Goal: Find specific page/section: Find specific page/section

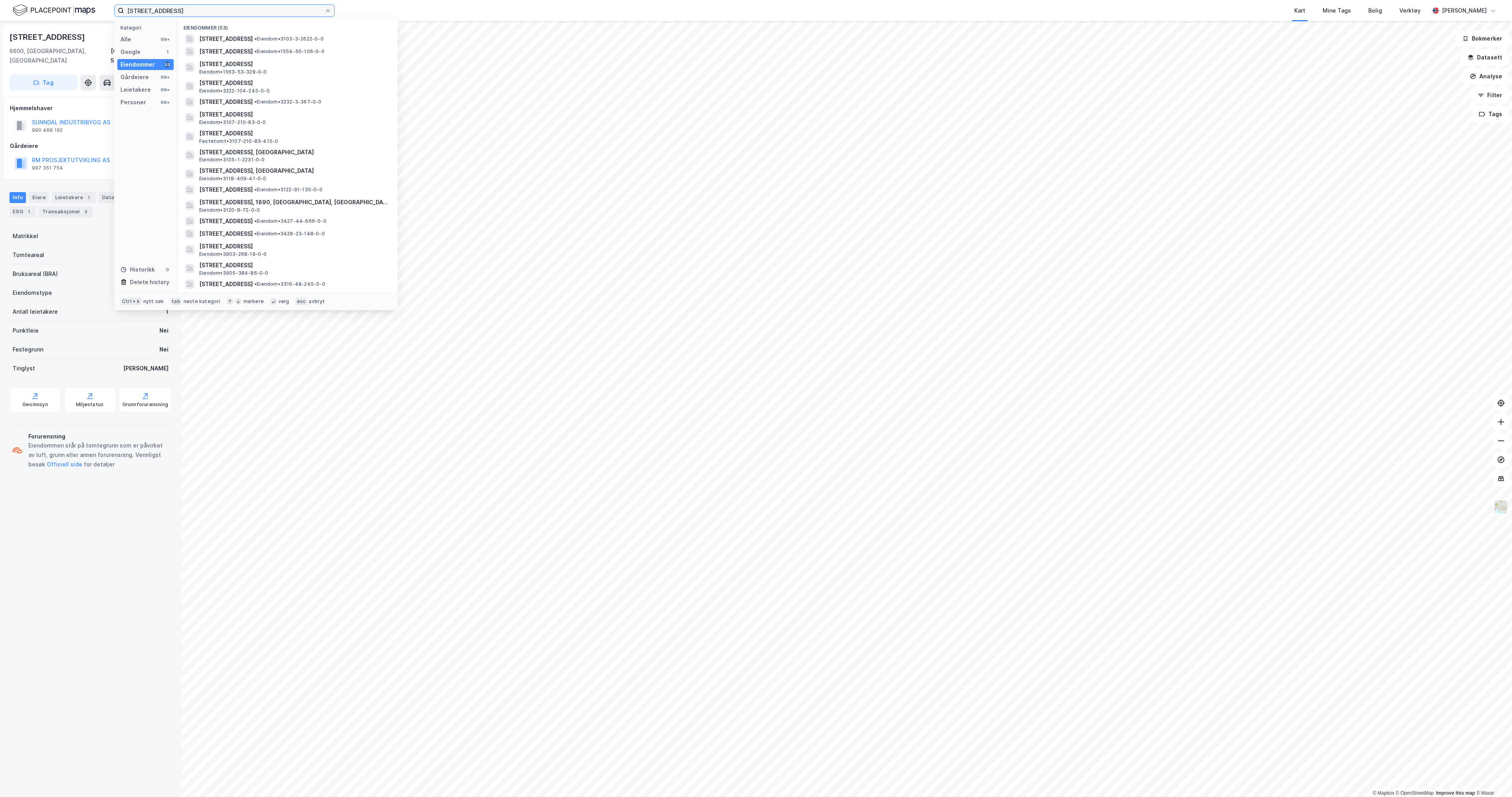
click at [275, 12] on input "[STREET_ADDRESS]" at bounding box center [224, 11] width 201 height 12
click at [275, 12] on input "[STREET_ADDRESS]" at bounding box center [224, 11] width 201 height 12
